Goal: Book appointment/travel/reservation

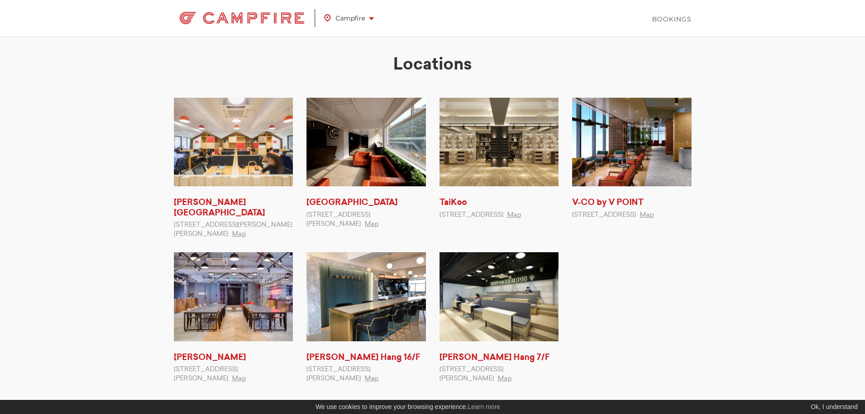
click at [712, 287] on div "Locations Kennedy Town 4/F, Cheung Hing Industrial Building, , 12P Smithfield, …" at bounding box center [432, 223] width 865 height 356
click at [676, 19] on link "Bookings" at bounding box center [672, 19] width 40 height 9
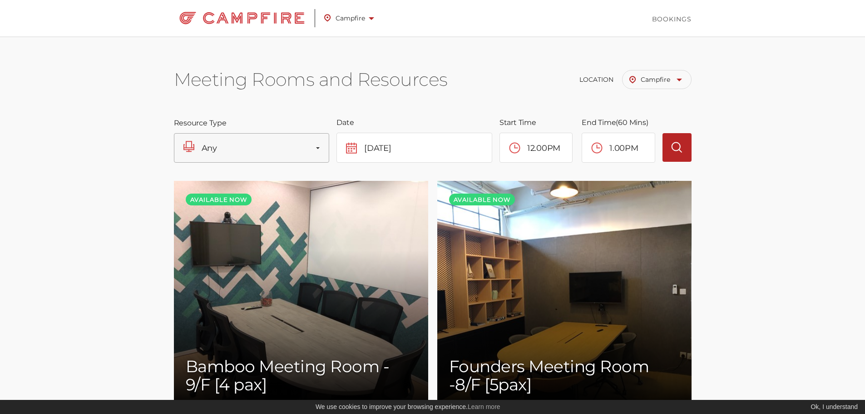
click at [284, 151] on button "Any" at bounding box center [252, 148] width 156 height 30
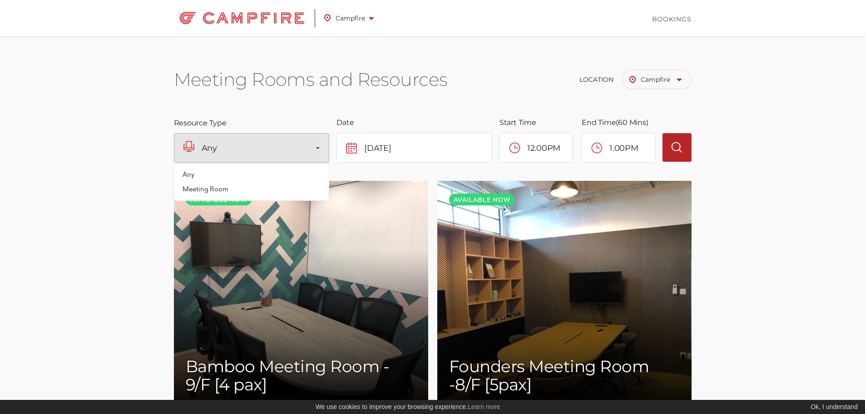
click at [493, 100] on div "Meeting Rooms and Resources Location Campfire [PERSON_NAME][GEOGRAPHIC_DATA] [G…" at bounding box center [433, 76] width 518 height 81
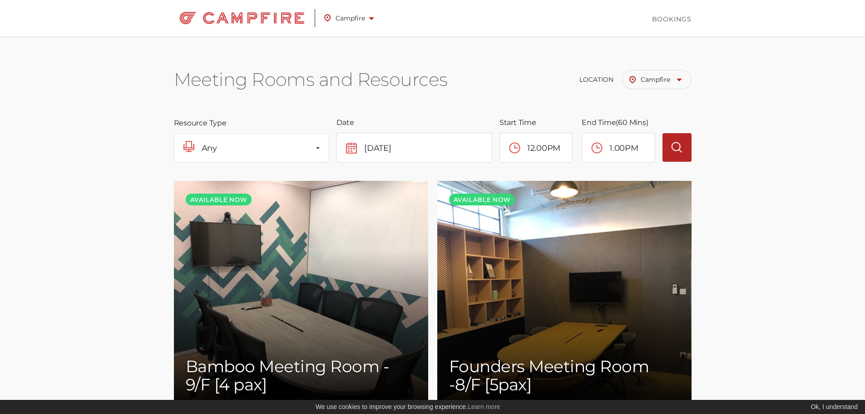
click at [670, 81] on span "Campfire" at bounding box center [661, 79] width 41 height 8
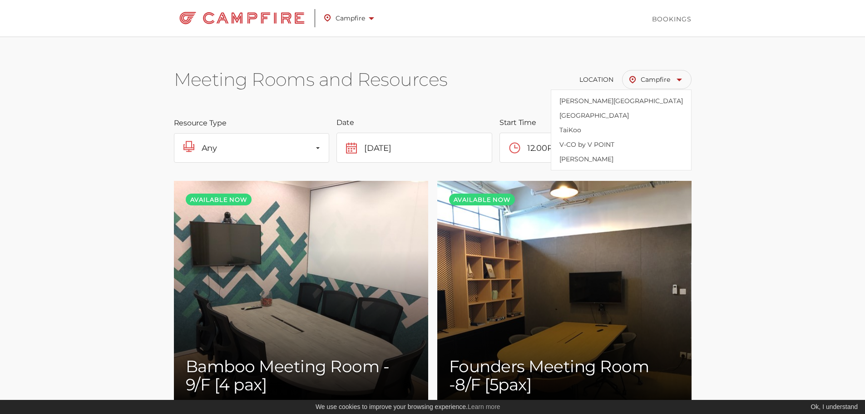
click at [514, 49] on div "Meeting Rooms and Resources Location Campfire [PERSON_NAME][GEOGRAPHIC_DATA] [G…" at bounding box center [433, 76] width 518 height 81
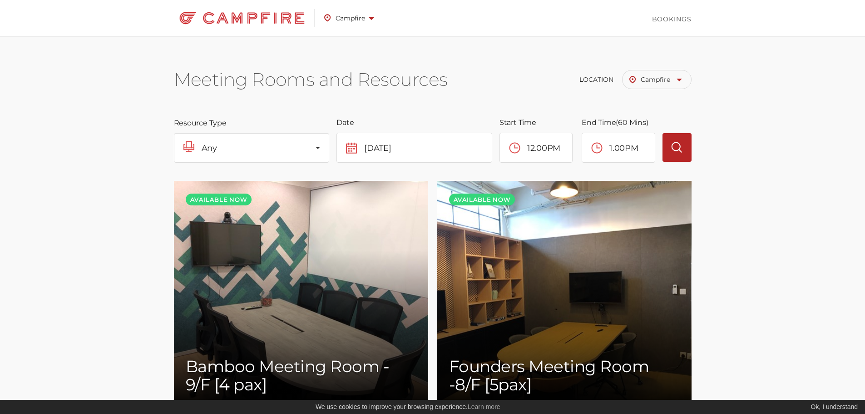
click at [341, 19] on span "Campfire" at bounding box center [349, 18] width 50 height 12
click at [343, 85] on link "V-CO by V POINT" at bounding box center [394, 84] width 134 height 15
